Goal: Task Accomplishment & Management: Use online tool/utility

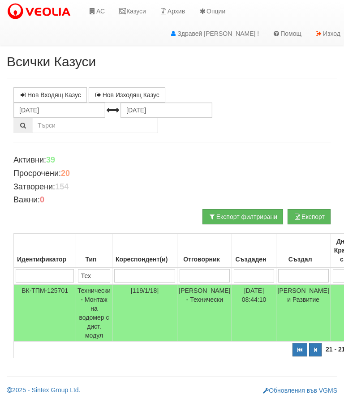
select select "3"
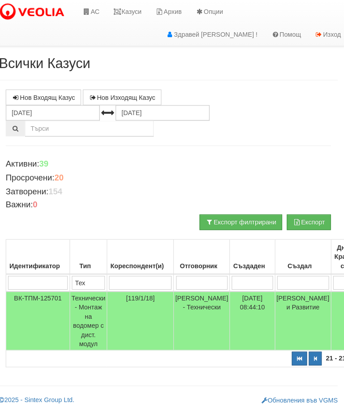
click at [97, 9] on link "АС" at bounding box center [92, 11] width 30 height 22
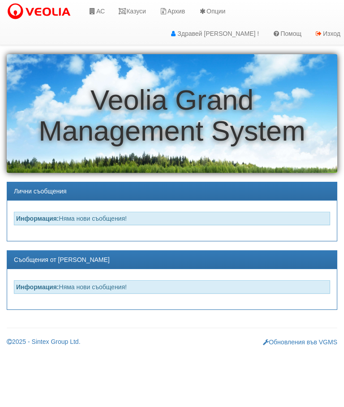
click at [96, 13] on icon at bounding box center [92, 11] width 8 height 6
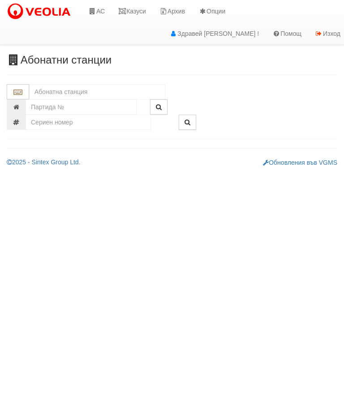
click at [49, 91] on input "text" at bounding box center [97, 91] width 136 height 15
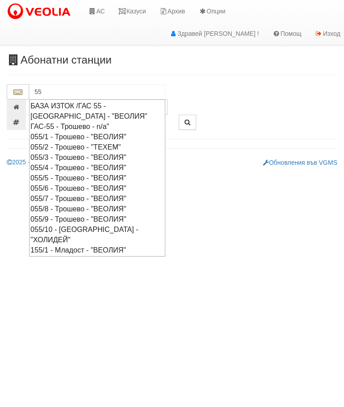
click at [34, 208] on div "055/8 - Трошево - "ВЕОЛИЯ"" at bounding box center [96, 209] width 133 height 10
type input "055/8 - Трошево - "ВЕОЛИЯ""
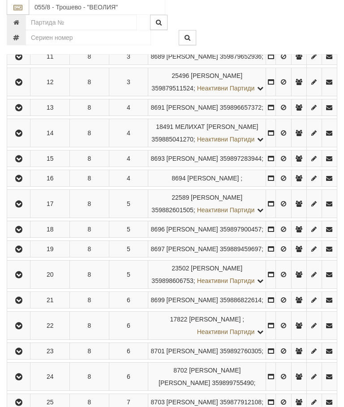
scroll to position [475, 0]
click at [17, 181] on icon "button" at bounding box center [18, 178] width 11 height 6
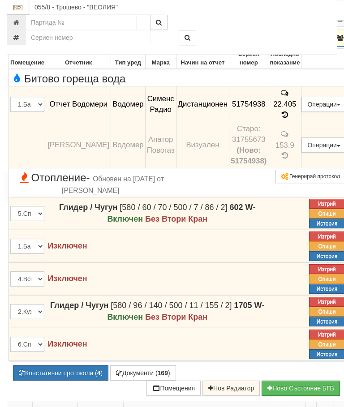
scroll to position [598, 0]
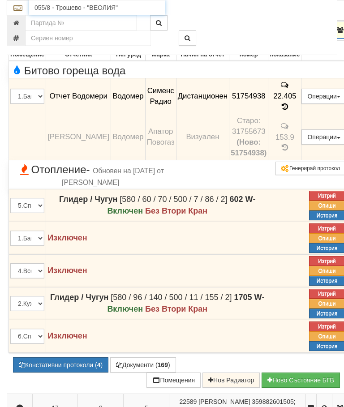
click at [59, 5] on input "055/8 - Трошево - "ВЕОЛИЯ"" at bounding box center [97, 7] width 136 height 15
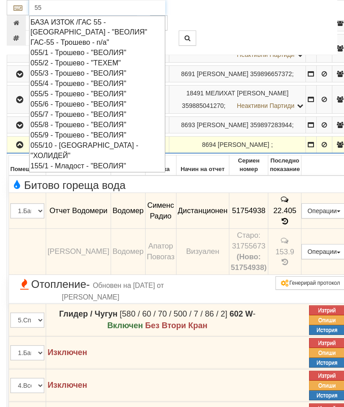
click at [34, 130] on div "055/9 - Трошево - "ВЕОЛИЯ"" at bounding box center [96, 135] width 133 height 10
type input "055/9 - Трошево - "ВЕОЛИЯ""
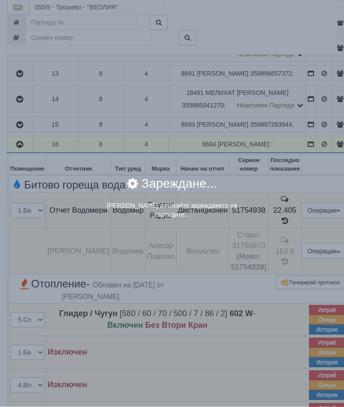
scroll to position [484, 0]
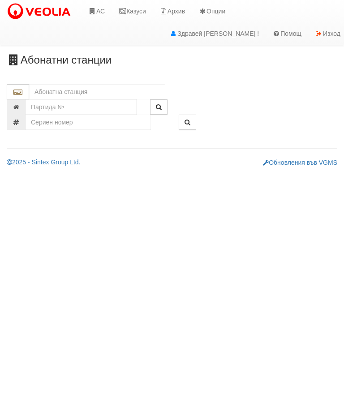
click at [52, 89] on input "text" at bounding box center [97, 91] width 136 height 15
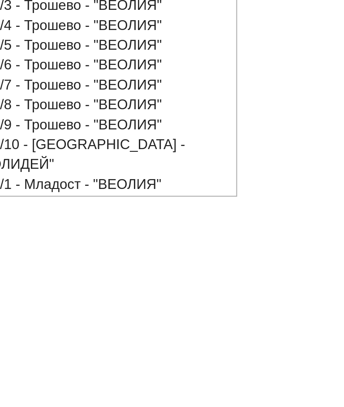
click at [30, 214] on div "055/9 - Трошево - "ВЕОЛИЯ"" at bounding box center [96, 219] width 133 height 10
type input "055/9 - Трошево - "ВЕОЛИЯ""
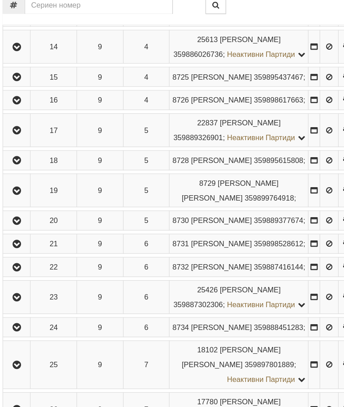
scroll to position [512, 0]
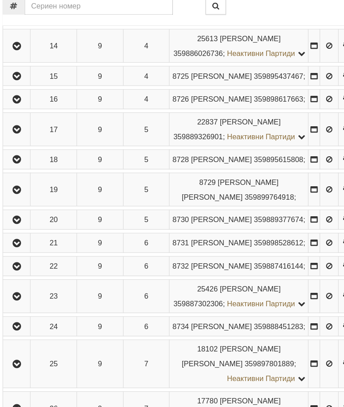
click at [13, 121] on icon "button" at bounding box center [18, 118] width 11 height 6
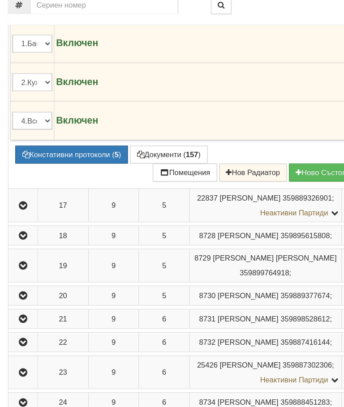
scroll to position [775, 0]
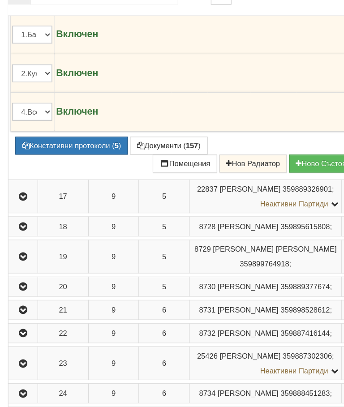
click at [192, 86] on div "Включен" at bounding box center [151, 71] width 220 height 30
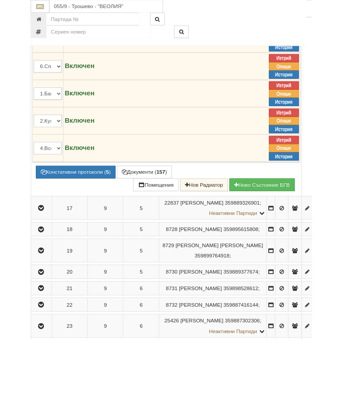
scroll to position [742, 0]
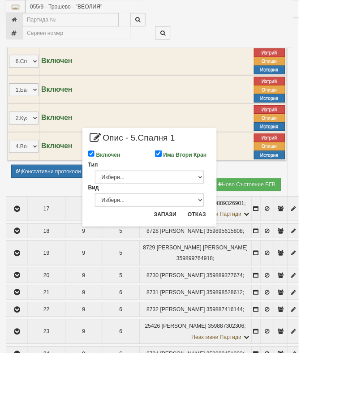
click at [109, 176] on input "Включен" at bounding box center [106, 177] width 8 height 8
checkbox input "false"
click at [209, 251] on button "Запази" at bounding box center [190, 247] width 37 height 14
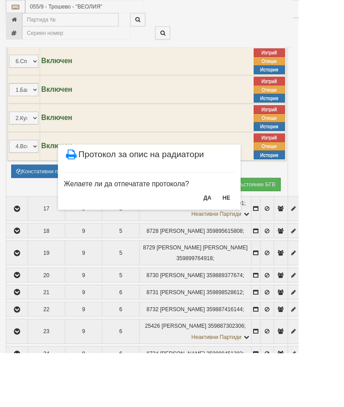
click at [270, 227] on button "НЕ" at bounding box center [260, 228] width 19 height 14
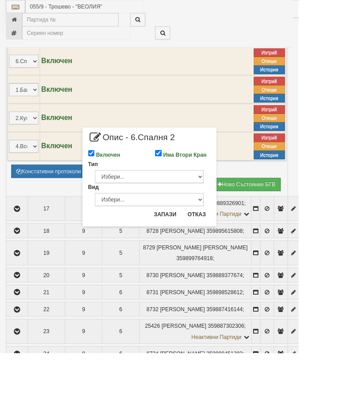
click at [109, 174] on input "Включен" at bounding box center [106, 177] width 8 height 8
checkbox input "false"
click at [209, 248] on button "Запази" at bounding box center [190, 247] width 37 height 14
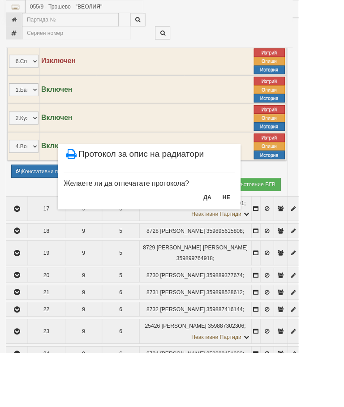
click at [270, 226] on button "НЕ" at bounding box center [260, 227] width 19 height 14
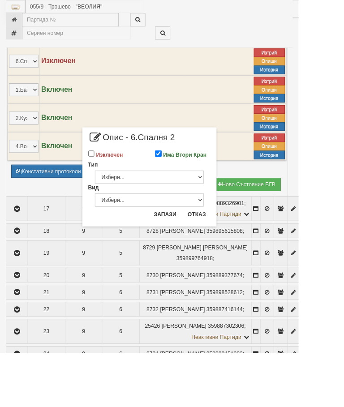
click at [109, 175] on input "Изключен" at bounding box center [106, 177] width 8 height 8
checkbox input "true"
click at [209, 246] on button "Запази" at bounding box center [190, 247] width 37 height 14
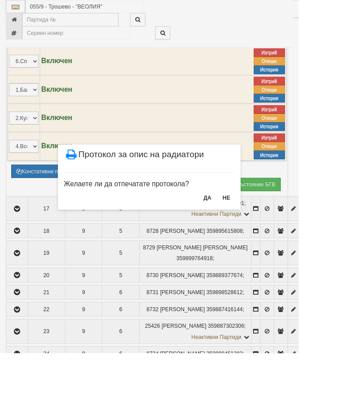
click at [270, 228] on button "НЕ" at bounding box center [260, 228] width 19 height 14
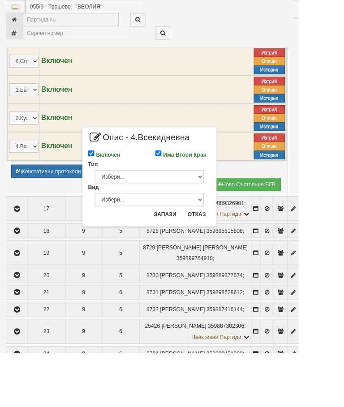
click at [109, 176] on input "Включен" at bounding box center [106, 177] width 8 height 8
checkbox input "false"
click at [209, 248] on button "Запази" at bounding box center [190, 247] width 37 height 14
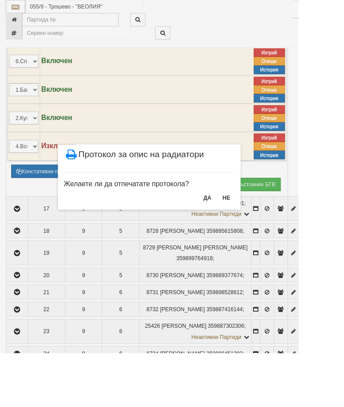
click at [270, 225] on button "НЕ" at bounding box center [260, 228] width 19 height 14
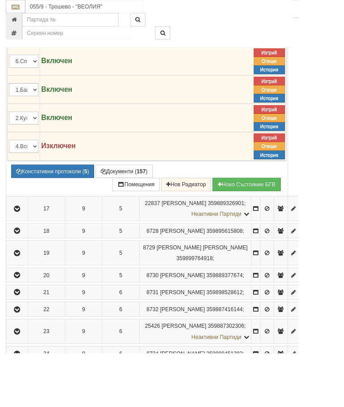
click at [47, 205] on button "Констативни протоколи ( 5 )" at bounding box center [60, 197] width 95 height 15
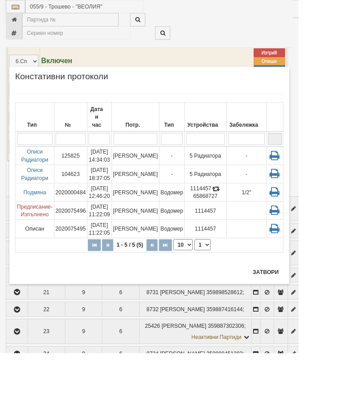
click at [326, 313] on button "Затвори" at bounding box center [306, 313] width 41 height 14
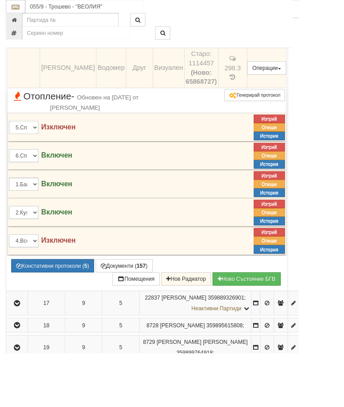
scroll to position [634, 0]
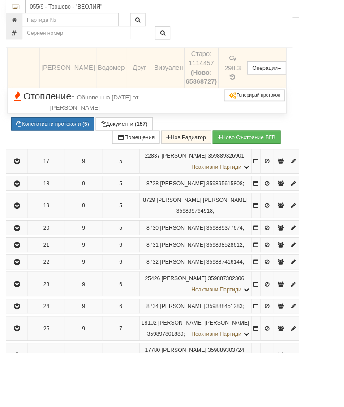
click at [86, 150] on button "Констативни протоколи ( 5 )" at bounding box center [60, 142] width 95 height 15
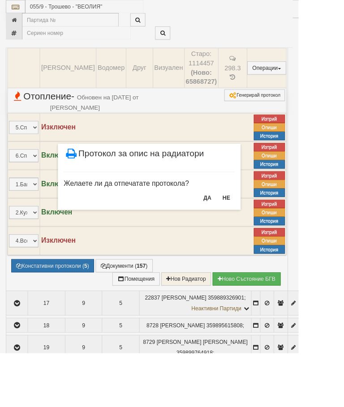
click at [270, 228] on button "НЕ" at bounding box center [260, 228] width 19 height 14
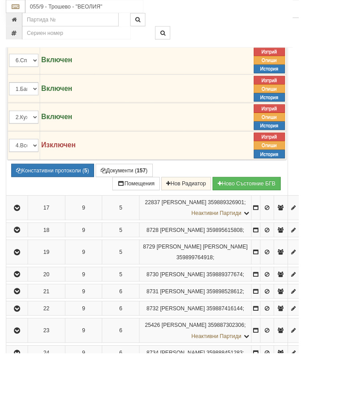
scroll to position [744, 0]
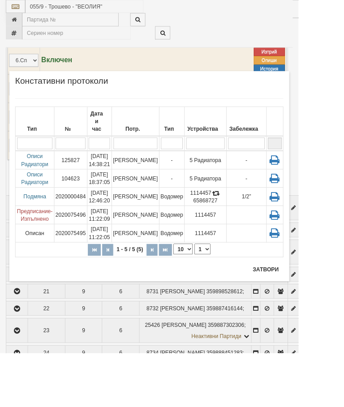
click at [182, 142] on div "Потр." at bounding box center [155, 148] width 51 height 13
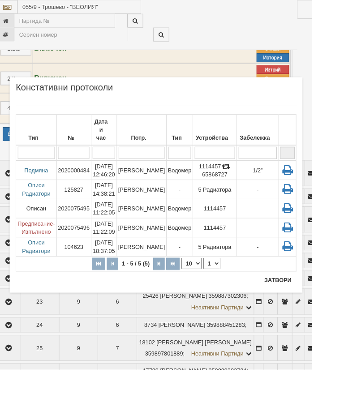
scroll to position [807, 20]
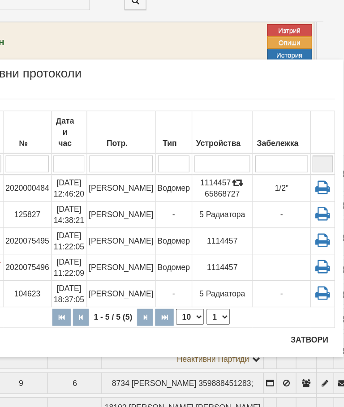
click at [62, 198] on td "125827" at bounding box center [81, 208] width 38 height 21
click at [286, 301] on button "Затвори" at bounding box center [306, 308] width 41 height 14
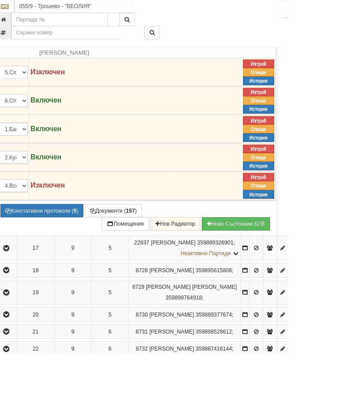
scroll to position [699, 0]
